Goal: Task Accomplishment & Management: Complete application form

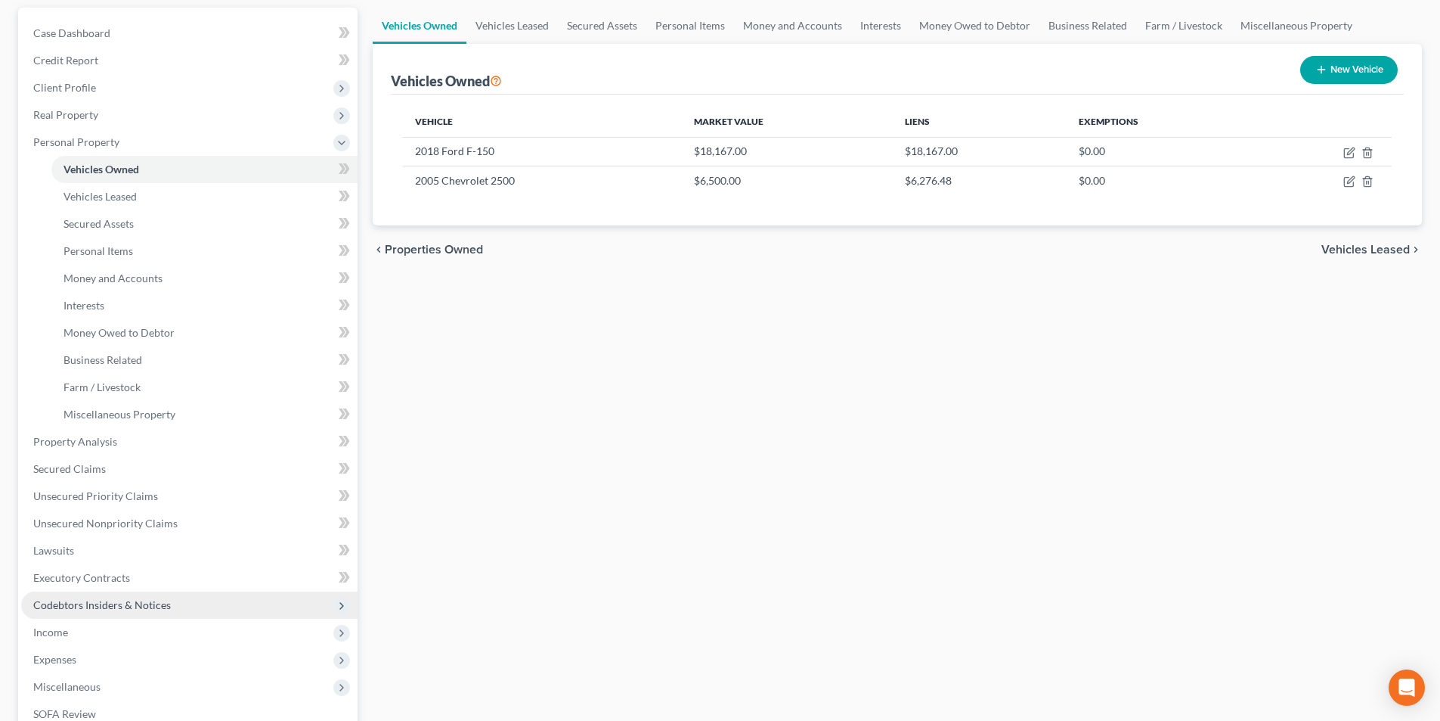
scroll to position [151, 0]
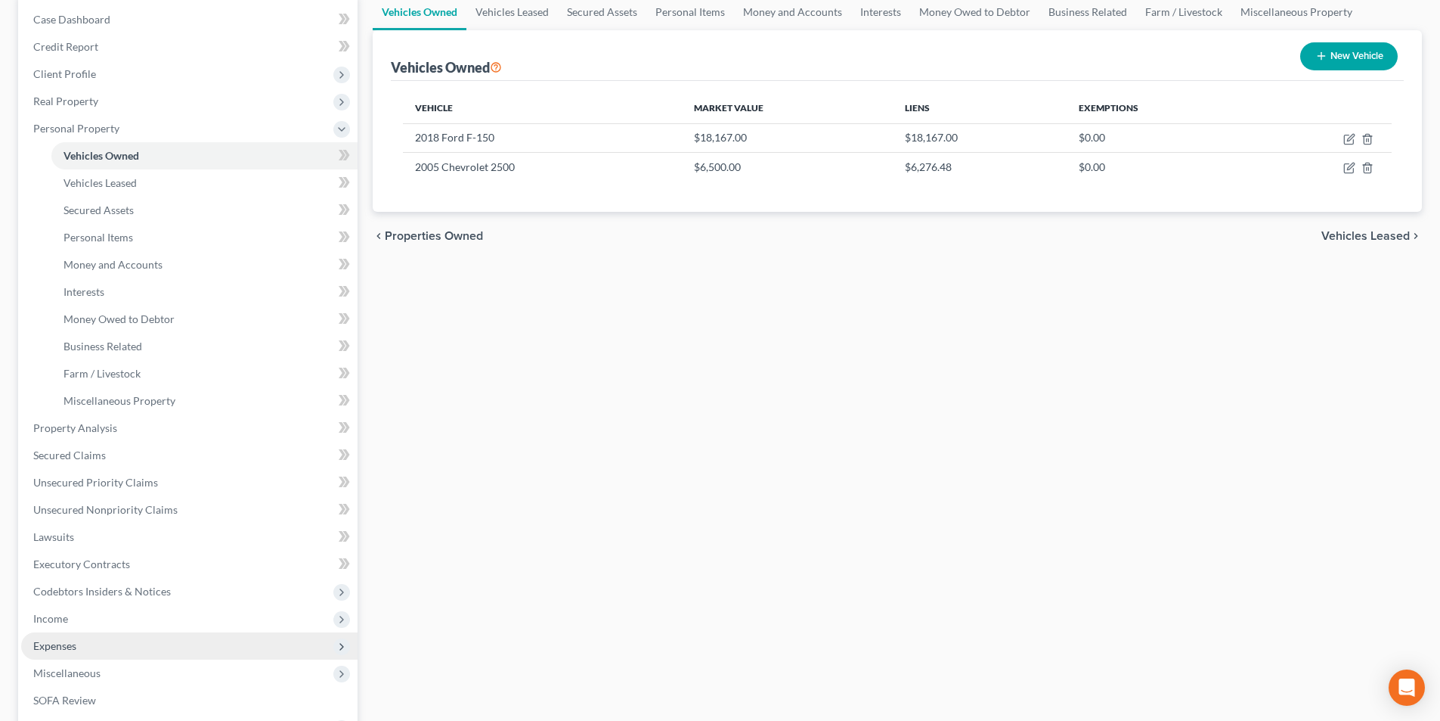
click at [54, 645] on span "Expenses" at bounding box center [54, 645] width 43 height 13
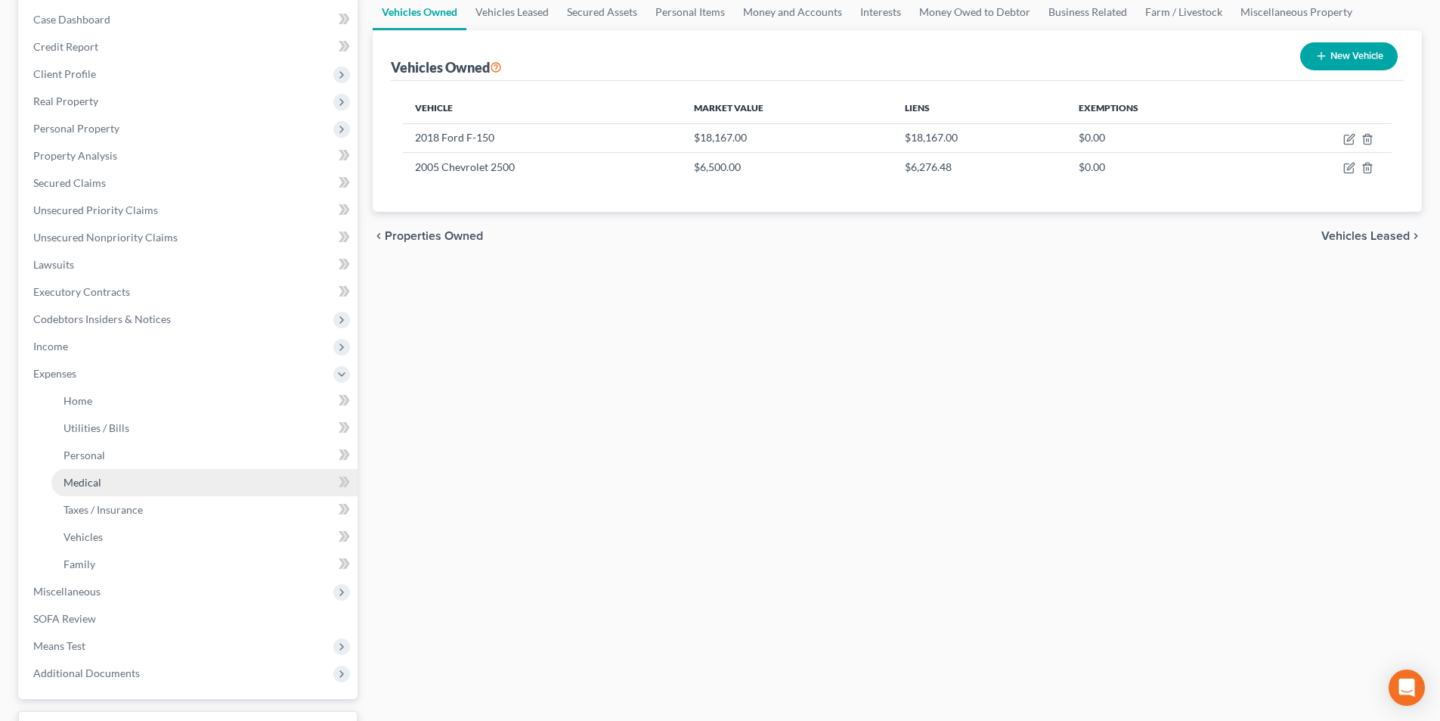
click at [91, 482] on span "Medical" at bounding box center [83, 482] width 38 height 13
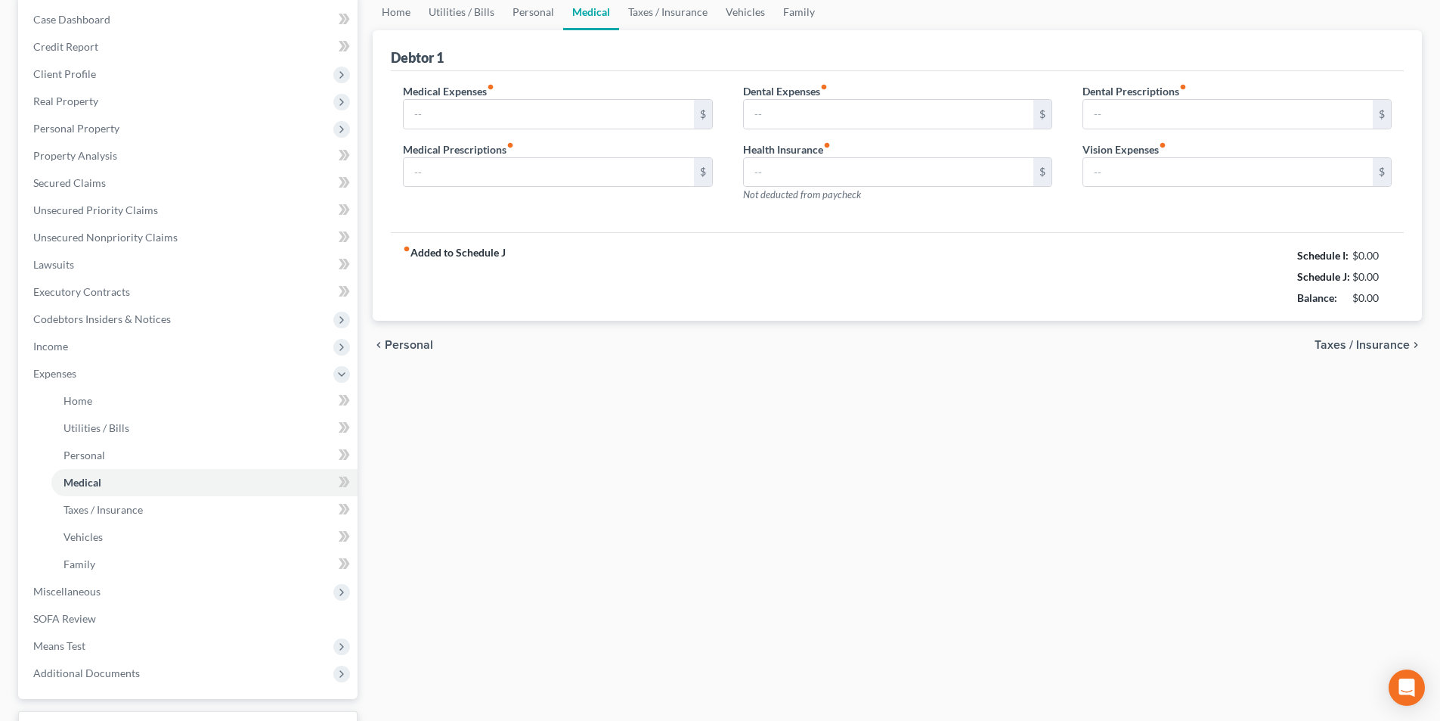
scroll to position [32, 0]
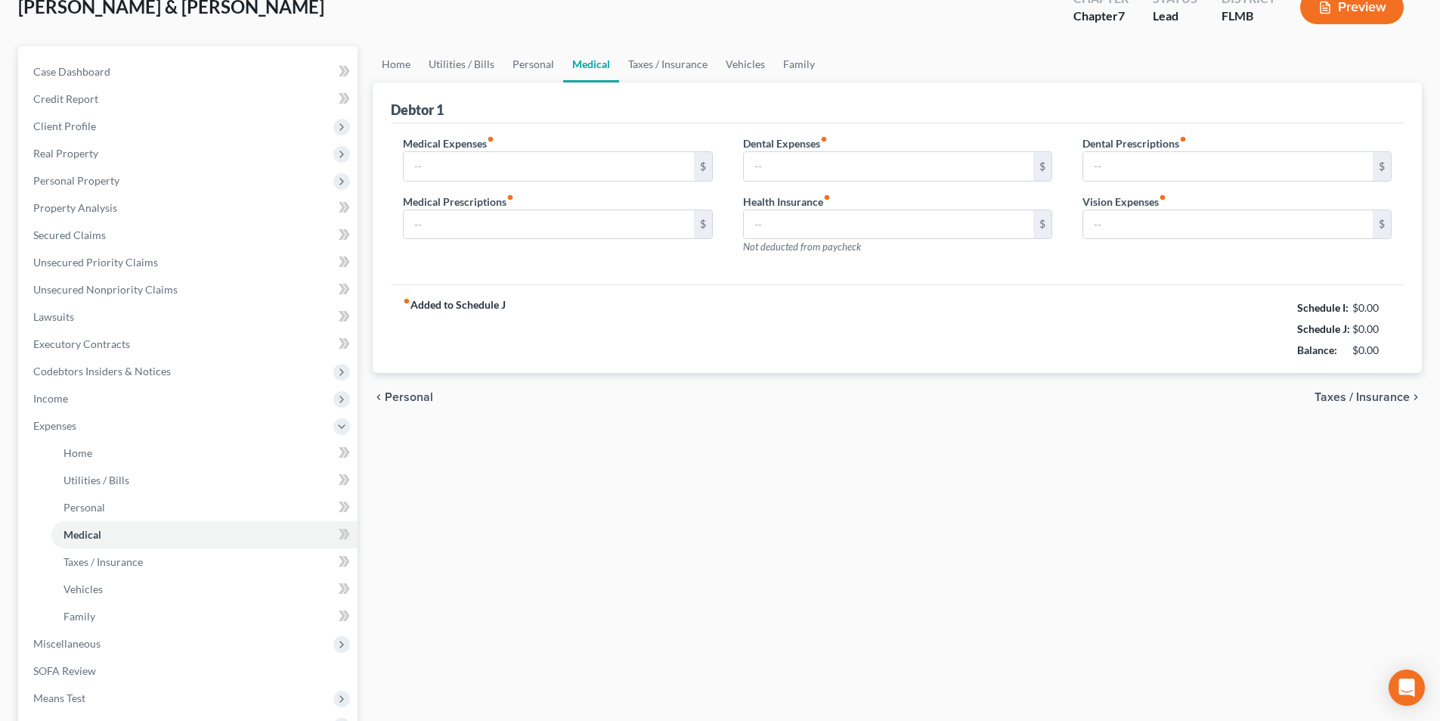
type input "25.00"
type input "0.00"
type input "175.00"
type input "911.00"
type input "0.00"
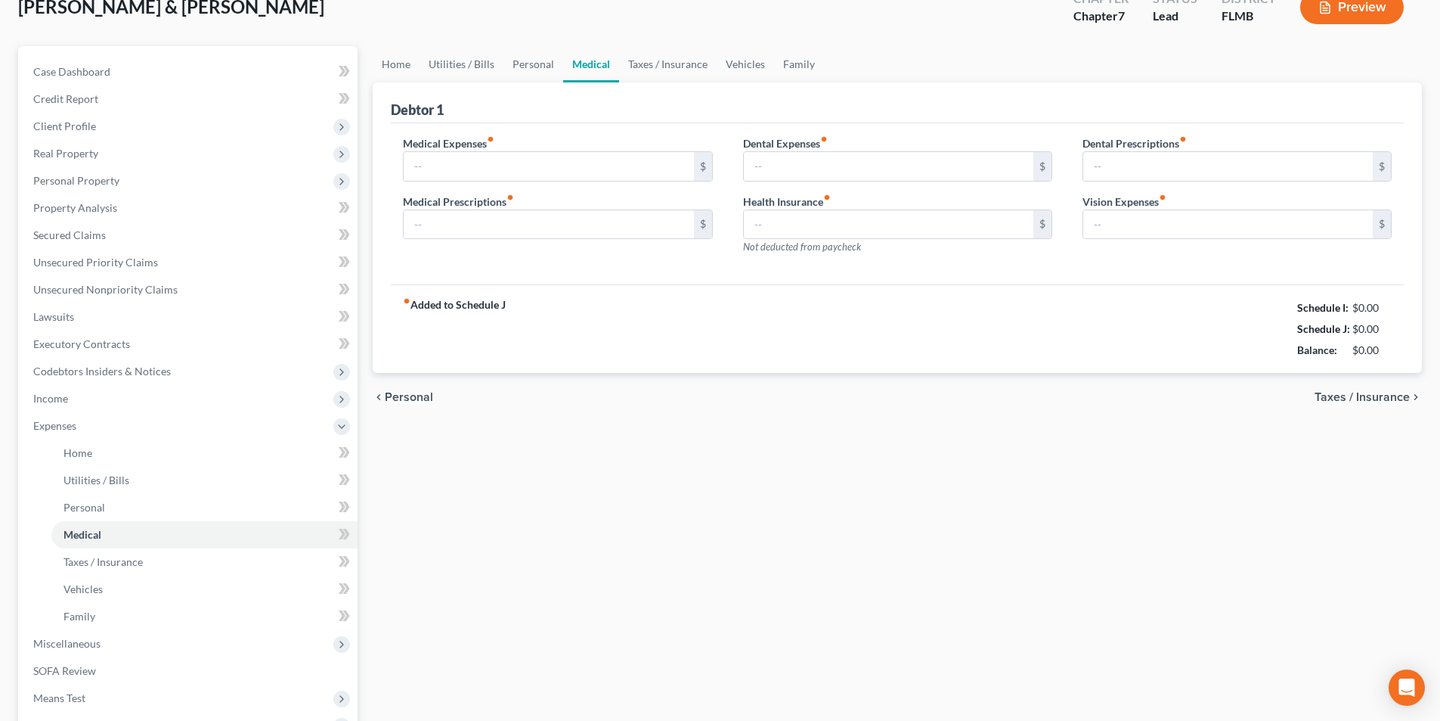
type input "0.00"
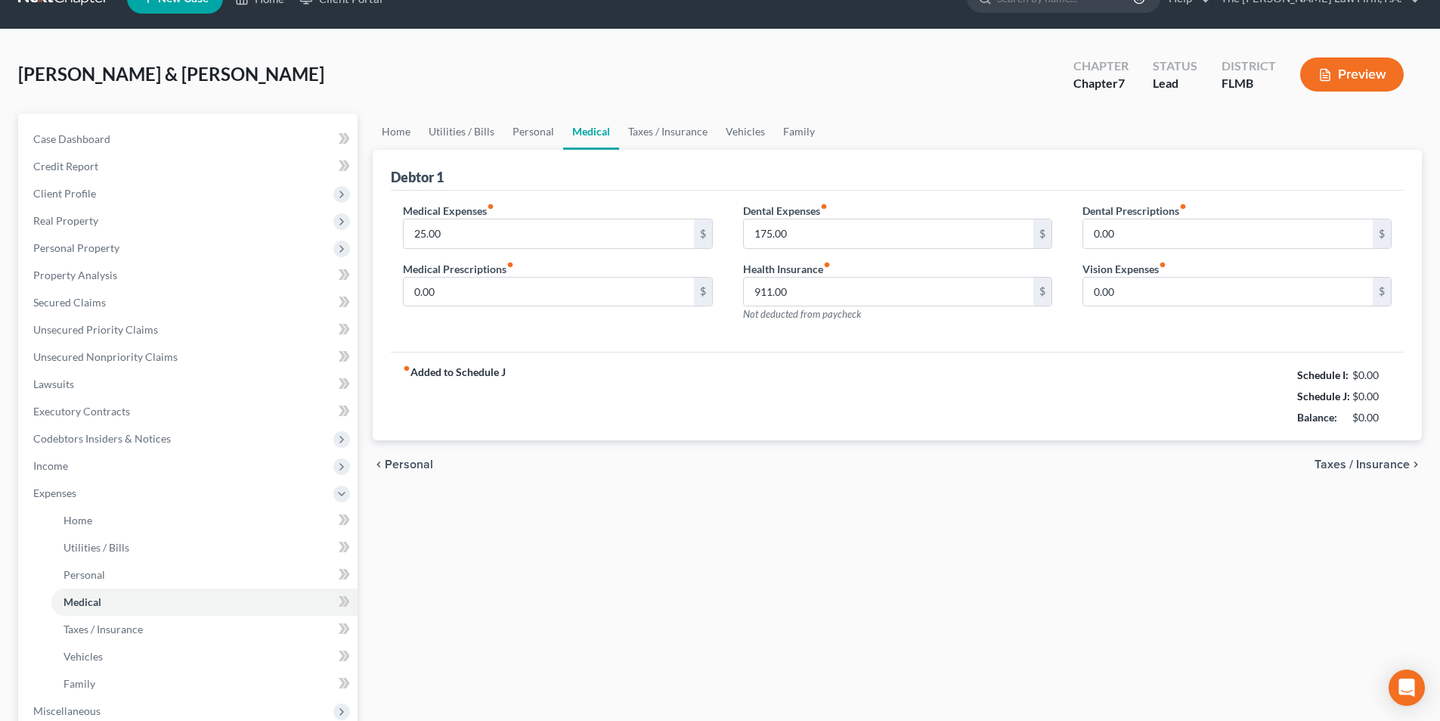
scroll to position [0, 0]
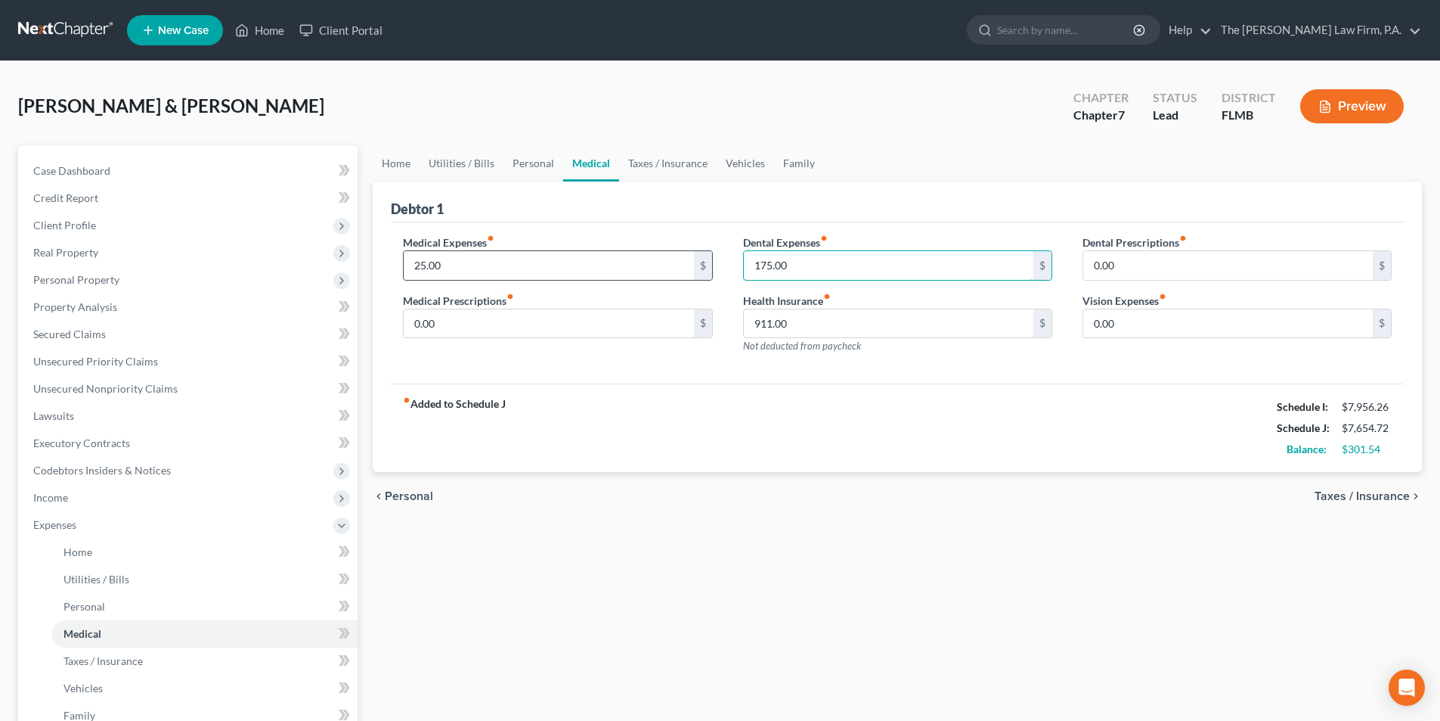
drag, startPoint x: 794, startPoint y: 258, endPoint x: 705, endPoint y: 260, distance: 88.5
drag, startPoint x: 796, startPoint y: 268, endPoint x: 739, endPoint y: 270, distance: 56.8
click at [739, 270] on div "Dental Expenses fiber_manual_record 175.00 $ Health Insurance fiber_manual_reco…" at bounding box center [897, 300] width 339 height 132
type input "2"
type input "270.00"
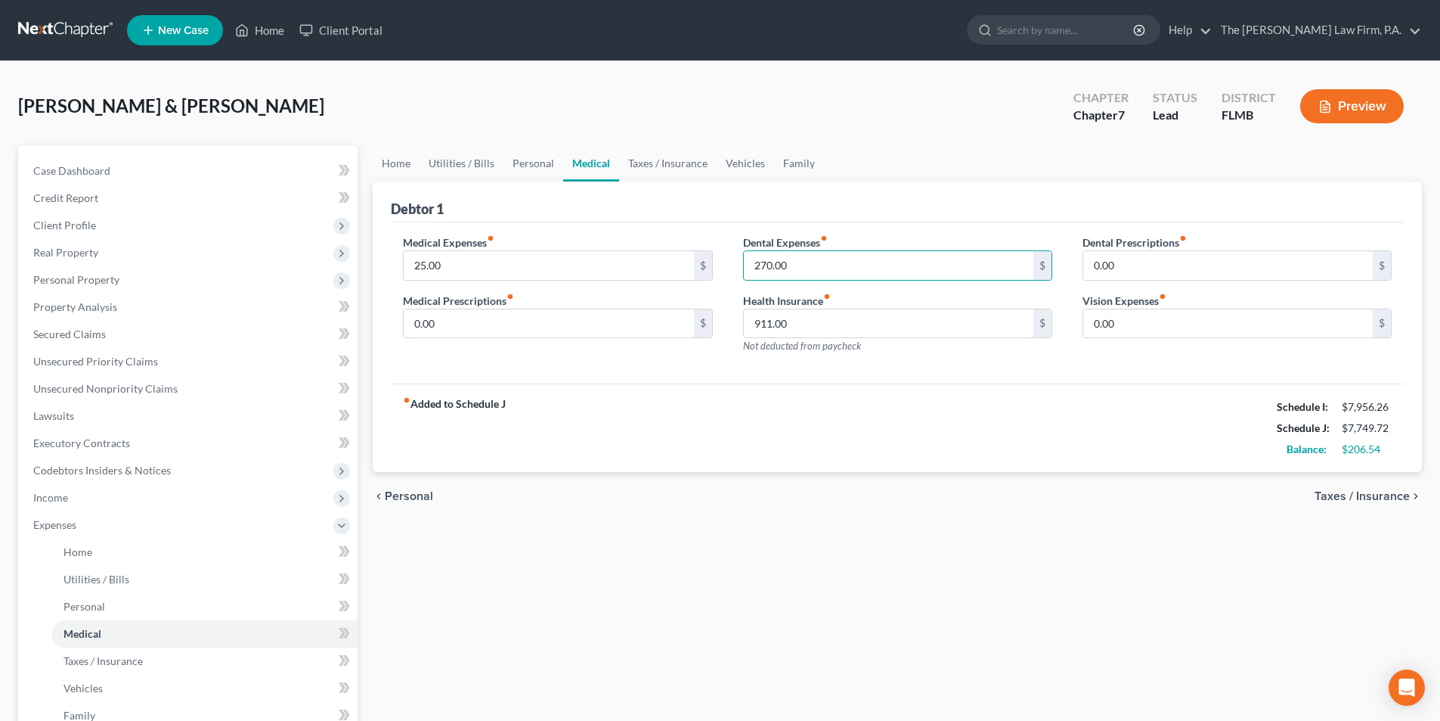
click at [792, 374] on div "Medical Expenses fiber_manual_record 25.00 $ Medical Prescriptions fiber_manual…" at bounding box center [897, 303] width 1013 height 162
click at [1148, 327] on input "0.00" at bounding box center [1228, 323] width 290 height 29
